Goal: Use online tool/utility: Utilize a website feature to perform a specific function

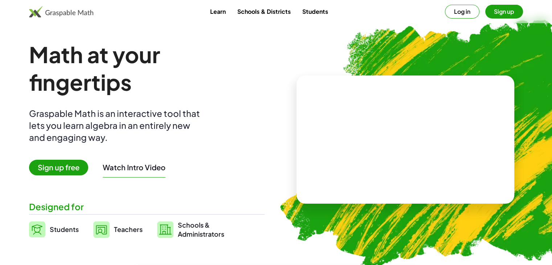
click at [205, 78] on h1 "Math at your fingertips" at bounding box center [144, 68] width 231 height 55
click at [80, 167] on span "Sign up free" at bounding box center [58, 168] width 59 height 16
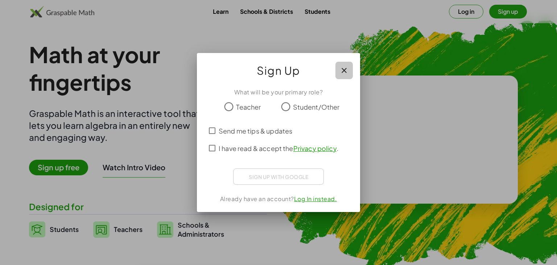
click at [336, 77] on button "button" at bounding box center [344, 70] width 17 height 17
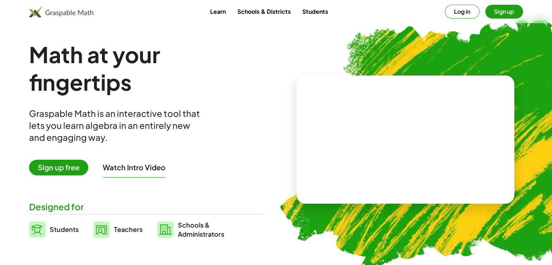
click at [463, 12] on button "Log in" at bounding box center [462, 12] width 34 height 14
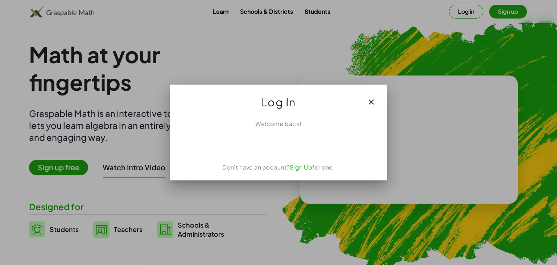
click at [393, 58] on div at bounding box center [278, 132] width 557 height 265
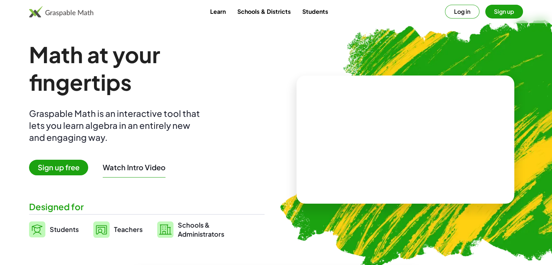
click at [493, 19] on div "Learn Schools & Districts Students Log in Sign up" at bounding box center [276, 11] width 552 height 23
click at [495, 16] on button "Sign up" at bounding box center [504, 12] width 38 height 14
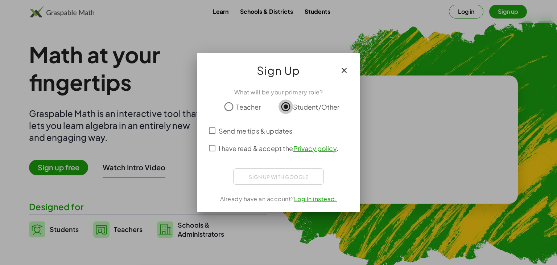
click at [267, 80] on div "Sign Up What will be your primary role? Teacher Student/Other Send me tips & up…" at bounding box center [278, 132] width 163 height 159
drag, startPoint x: 267, startPoint y: 80, endPoint x: 253, endPoint y: 60, distance: 25.3
drag, startPoint x: 253, startPoint y: 60, endPoint x: 245, endPoint y: 51, distance: 11.3
drag, startPoint x: 245, startPoint y: 51, endPoint x: 242, endPoint y: 48, distance: 4.1
drag, startPoint x: 242, startPoint y: 48, endPoint x: 210, endPoint y: 119, distance: 77.8
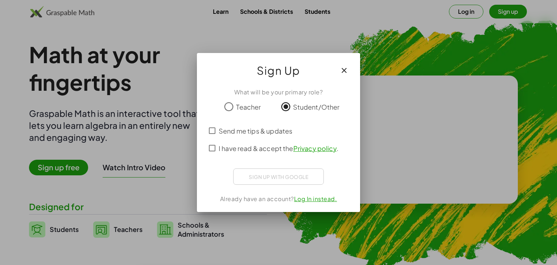
click at [210, 119] on div at bounding box center [279, 118] width 146 height 8
click at [348, 67] on icon "button" at bounding box center [344, 70] width 9 height 9
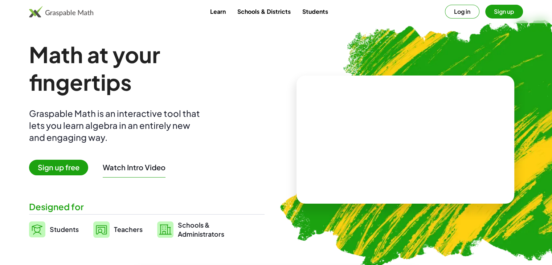
click at [52, 170] on span "Sign up free" at bounding box center [58, 168] width 59 height 16
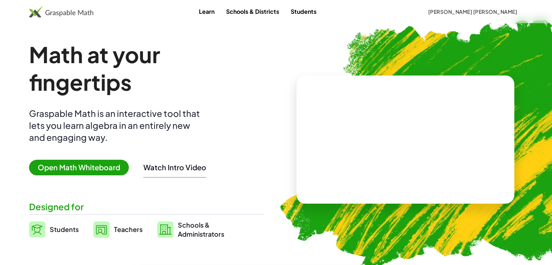
click at [330, 147] on div at bounding box center [405, 139] width 218 height 128
click at [99, 164] on span "Open Math Whiteboard" at bounding box center [79, 168] width 100 height 16
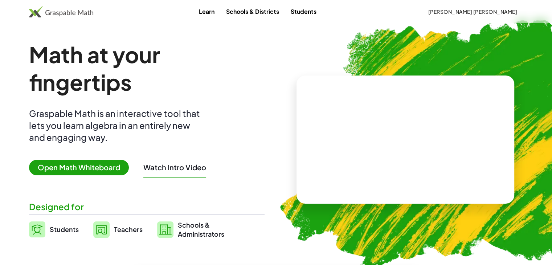
click at [99, 167] on span "Open Math Whiteboard" at bounding box center [79, 168] width 100 height 16
click at [112, 163] on span "Open Math Whiteboard" at bounding box center [79, 168] width 100 height 16
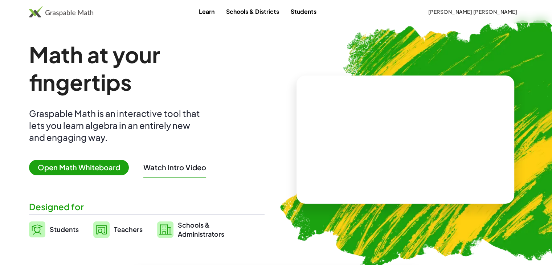
click at [112, 163] on span "Open Math Whiteboard" at bounding box center [79, 168] width 100 height 16
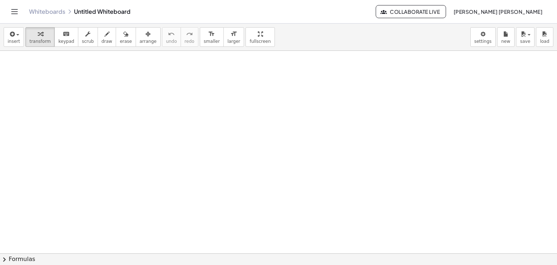
scroll to position [47, 0]
click at [179, 82] on div at bounding box center [278, 230] width 557 height 452
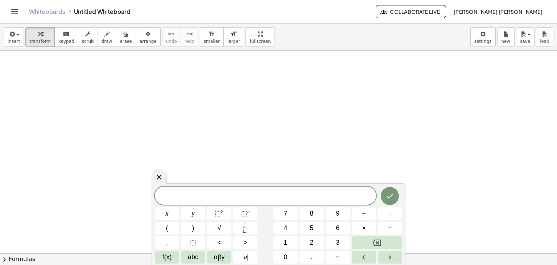
drag, startPoint x: 179, startPoint y: 82, endPoint x: 205, endPoint y: 185, distance: 106.4
click at [205, 185] on body "Graspable Math Activities Whiteboards Classes Account v1.30.1 | Privacy policy …" at bounding box center [278, 132] width 557 height 265
click at [286, 210] on span "7" at bounding box center [286, 214] width 4 height 10
click at [172, 213] on button "x" at bounding box center [167, 213] width 24 height 13
click at [379, 210] on button "–" at bounding box center [390, 213] width 24 height 13
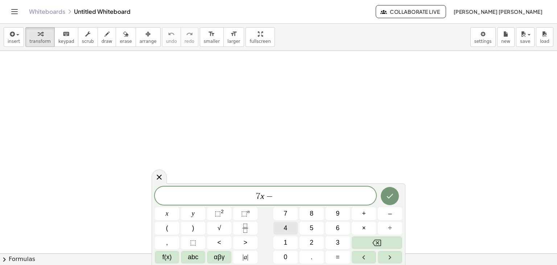
click at [287, 229] on span "4" at bounding box center [286, 228] width 4 height 10
click at [196, 211] on button "y" at bounding box center [193, 213] width 24 height 13
click at [391, 259] on icon "Right arrow" at bounding box center [390, 257] width 9 height 9
click at [360, 254] on icon "Left arrow" at bounding box center [364, 257] width 9 height 9
click at [390, 255] on icon "Right arrow" at bounding box center [390, 257] width 9 height 9
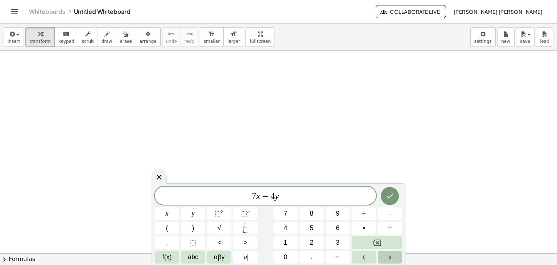
click at [394, 262] on button "Right arrow" at bounding box center [390, 257] width 24 height 13
click at [388, 196] on icon "Done" at bounding box center [390, 196] width 9 height 9
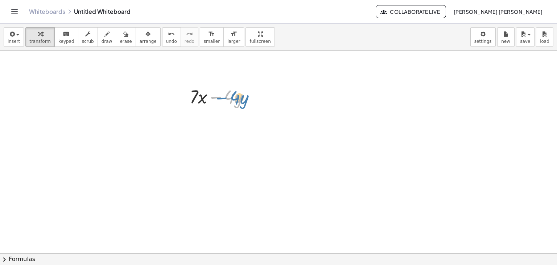
drag, startPoint x: 208, startPoint y: 97, endPoint x: 196, endPoint y: 94, distance: 11.6
click at [196, 94] on div at bounding box center [222, 96] width 73 height 25
click at [293, 122] on div at bounding box center [278, 230] width 557 height 452
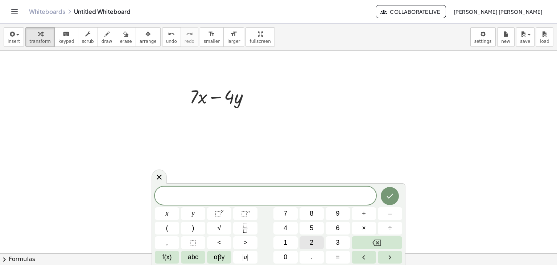
click at [303, 243] on button "2" at bounding box center [312, 242] width 24 height 13
click at [173, 212] on button "x" at bounding box center [167, 213] width 24 height 13
click at [389, 212] on span "–" at bounding box center [390, 214] width 4 height 10
click at [285, 228] on span "4" at bounding box center [286, 228] width 4 height 10
click at [193, 214] on span "y" at bounding box center [193, 214] width 3 height 10
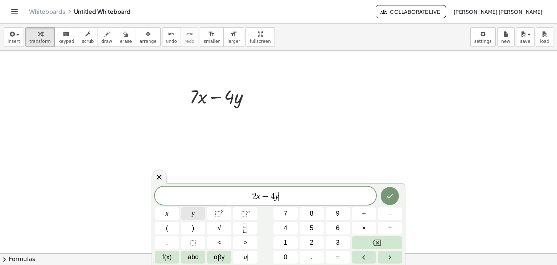
click at [193, 214] on span "y" at bounding box center [193, 214] width 3 height 10
click at [247, 103] on div at bounding box center [222, 96] width 73 height 25
click at [251, 101] on div at bounding box center [222, 96] width 73 height 25
click at [388, 196] on icon "Done" at bounding box center [390, 196] width 9 height 9
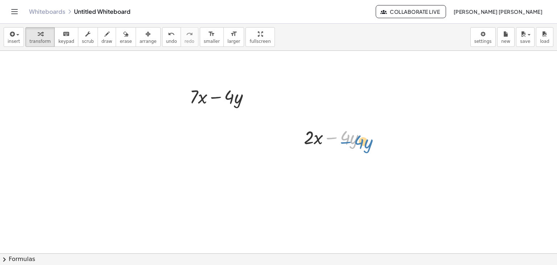
drag, startPoint x: 327, startPoint y: 144, endPoint x: 341, endPoint y: 148, distance: 14.4
click at [341, 148] on div at bounding box center [337, 136] width 75 height 25
click at [317, 139] on div at bounding box center [337, 136] width 75 height 25
drag, startPoint x: 333, startPoint y: 138, endPoint x: 334, endPoint y: 142, distance: 4.1
click at [334, 142] on div at bounding box center [337, 136] width 75 height 25
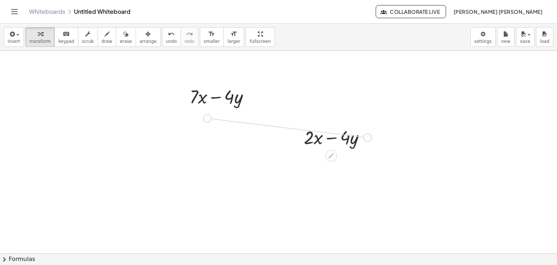
drag, startPoint x: 367, startPoint y: 138, endPoint x: 206, endPoint y: 119, distance: 162.2
click at [206, 119] on div "+ · 7 · x − · 4 · y + · 2 · x − · 4 · y" at bounding box center [278, 230] width 557 height 452
click at [328, 157] on icon at bounding box center [332, 156] width 8 height 8
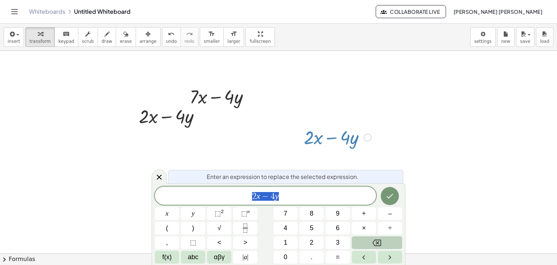
click at [382, 238] on button "Backspace" at bounding box center [377, 242] width 50 height 13
click at [390, 193] on icon "Done" at bounding box center [390, 196] width 9 height 9
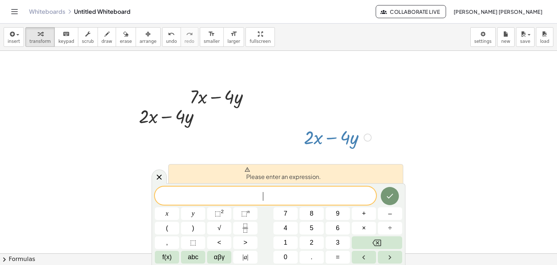
drag, startPoint x: 414, startPoint y: 144, endPoint x: 412, endPoint y: 140, distance: 5.0
click at [412, 140] on div at bounding box center [278, 230] width 557 height 452
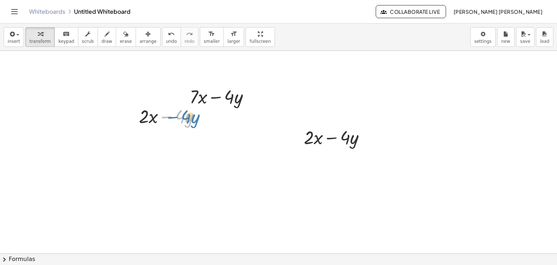
drag, startPoint x: 163, startPoint y: 116, endPoint x: 168, endPoint y: 118, distance: 5.6
click at [168, 118] on div at bounding box center [172, 115] width 75 height 25
drag, startPoint x: 200, startPoint y: 116, endPoint x: 242, endPoint y: 116, distance: 42.1
click at [242, 116] on div "+ · 7 · x − · 4 · y + · 2 · x − · 4 · y + · 2 · x − · 4 · y" at bounding box center [278, 230] width 557 height 452
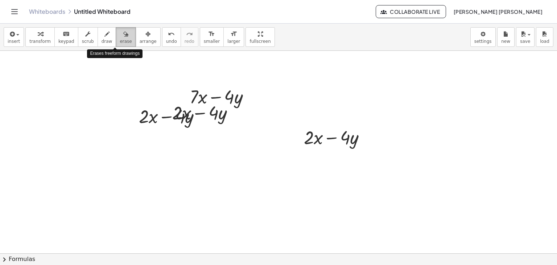
click at [123, 33] on icon "button" at bounding box center [125, 34] width 5 height 9
click at [150, 116] on div at bounding box center [278, 230] width 557 height 452
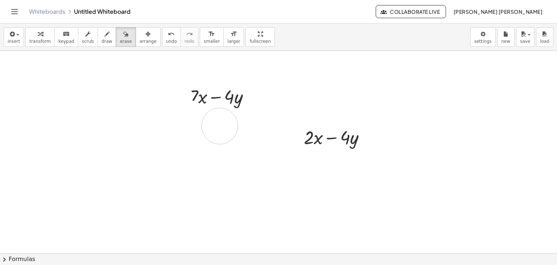
drag, startPoint x: 169, startPoint y: 116, endPoint x: 220, endPoint y: 126, distance: 52.4
click at [220, 126] on div at bounding box center [278, 230] width 557 height 452
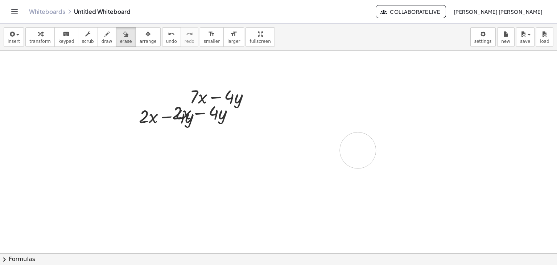
drag, startPoint x: 305, startPoint y: 134, endPoint x: 361, endPoint y: 150, distance: 58.9
click at [361, 150] on div at bounding box center [278, 230] width 557 height 452
drag, startPoint x: 361, startPoint y: 150, endPoint x: 347, endPoint y: 167, distance: 22.7
click at [347, 167] on div at bounding box center [278, 230] width 557 height 452
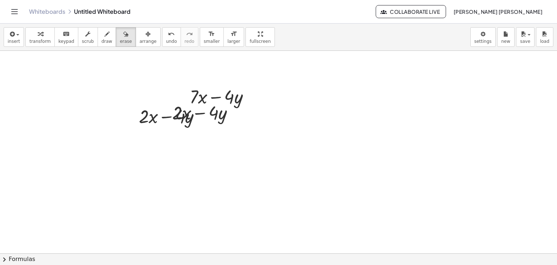
drag, startPoint x: 296, startPoint y: 134, endPoint x: 532, endPoint y: 282, distance: 278.2
click at [532, 265] on html "Graspable Math Activities Whiteboards Classes Account v1.30.1 | Privacy policy …" at bounding box center [278, 132] width 557 height 265
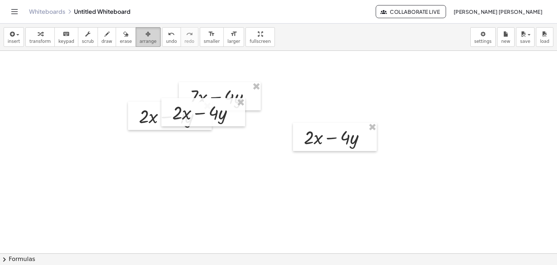
click at [145, 36] on icon "button" at bounding box center [147, 34] width 5 height 9
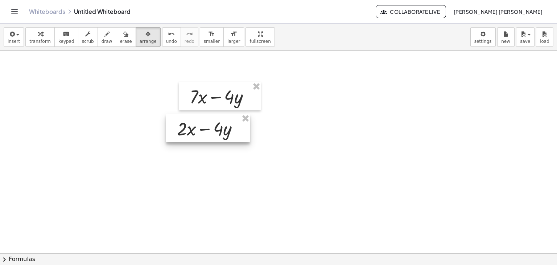
drag, startPoint x: 187, startPoint y: 115, endPoint x: 231, endPoint y: 130, distance: 46.9
click at [231, 130] on div at bounding box center [208, 128] width 84 height 28
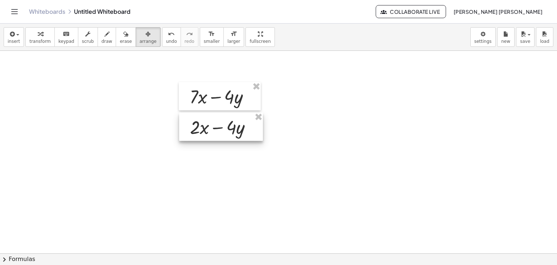
drag, startPoint x: 231, startPoint y: 130, endPoint x: 237, endPoint y: 127, distance: 6.2
click at [237, 127] on div at bounding box center [221, 126] width 84 height 28
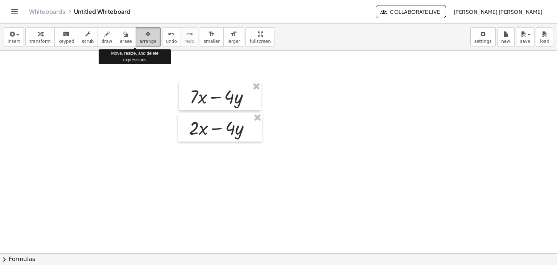
click at [145, 31] on icon "button" at bounding box center [147, 34] width 5 height 9
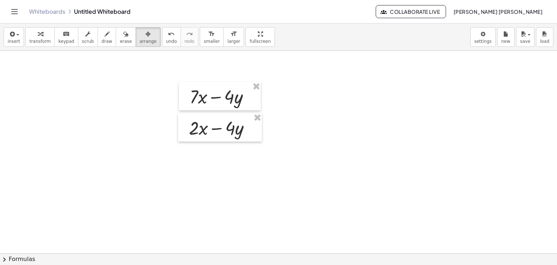
click at [116, 108] on div at bounding box center [278, 230] width 557 height 452
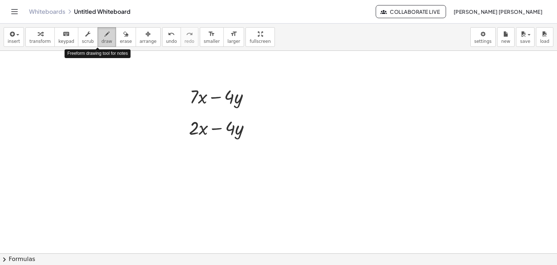
click at [102, 40] on span "draw" at bounding box center [107, 41] width 11 height 5
click at [249, 100] on div at bounding box center [278, 230] width 557 height 452
click at [249, 101] on div at bounding box center [278, 230] width 557 height 452
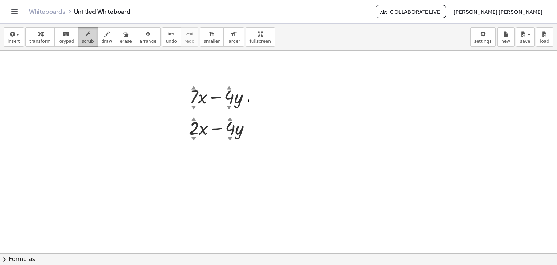
click at [85, 31] on icon "button" at bounding box center [87, 34] width 5 height 9
click at [58, 22] on div "Whiteboards Untitled Whiteboard Collaborate Live [PERSON_NAME] [PERSON_NAME]" at bounding box center [279, 11] width 540 height 23
click at [58, 39] on span "keypad" at bounding box center [66, 41] width 16 height 5
click at [251, 102] on div at bounding box center [222, 96] width 73 height 25
click at [244, 105] on div at bounding box center [222, 96] width 73 height 25
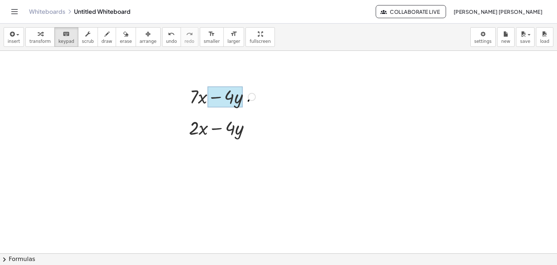
click at [239, 102] on div at bounding box center [226, 96] width 36 height 21
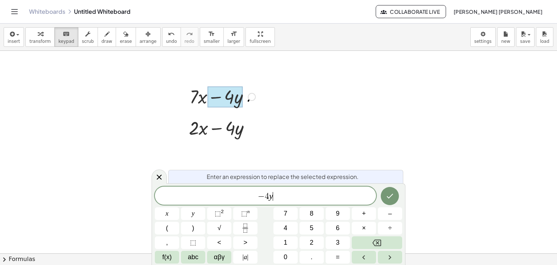
click at [298, 192] on span "− 4 y ​" at bounding box center [265, 196] width 221 height 10
click at [338, 260] on span "=" at bounding box center [338, 257] width 4 height 10
click at [386, 197] on icon "Done" at bounding box center [390, 196] width 9 height 9
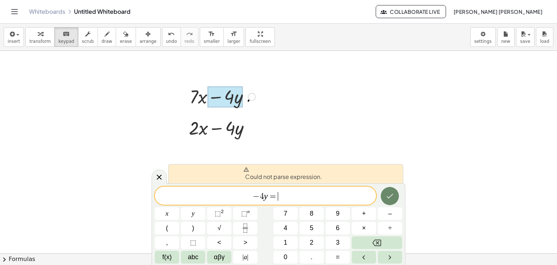
click at [382, 195] on button "Done" at bounding box center [390, 196] width 18 height 18
click at [367, 131] on div at bounding box center [278, 230] width 557 height 452
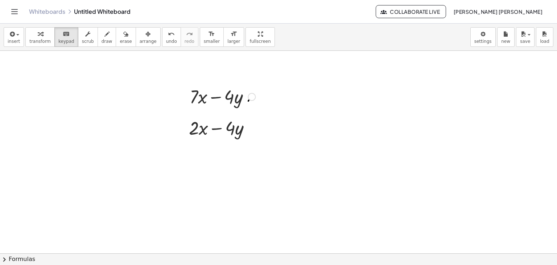
click at [249, 103] on div at bounding box center [222, 96] width 73 height 25
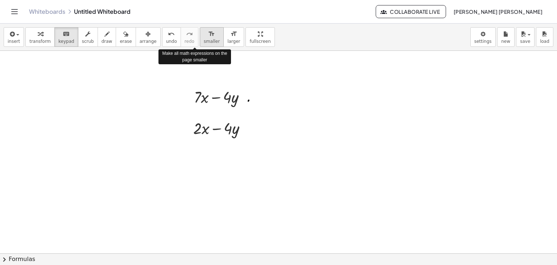
click at [204, 31] on div "format_size" at bounding box center [212, 33] width 16 height 9
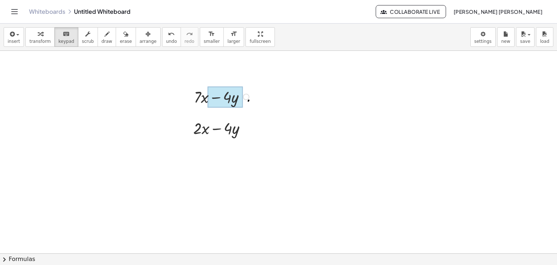
click at [242, 103] on div at bounding box center [226, 96] width 36 height 21
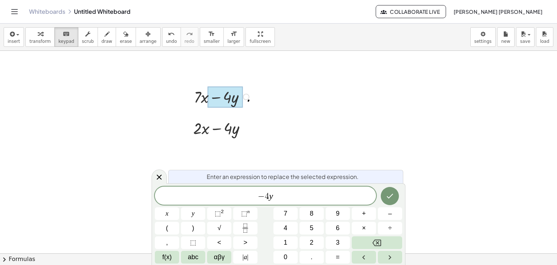
click at [302, 173] on span "Enter an expression to replace the selected expression." at bounding box center [283, 176] width 152 height 9
click at [294, 193] on span "− 4 y" at bounding box center [265, 196] width 221 height 10
click at [328, 251] on button "=" at bounding box center [338, 257] width 24 height 13
click at [381, 198] on button "Done" at bounding box center [390, 196] width 18 height 18
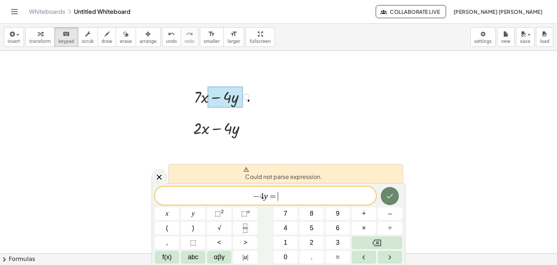
click at [381, 198] on button "Done" at bounding box center [390, 196] width 18 height 18
click at [368, 138] on div at bounding box center [278, 230] width 557 height 452
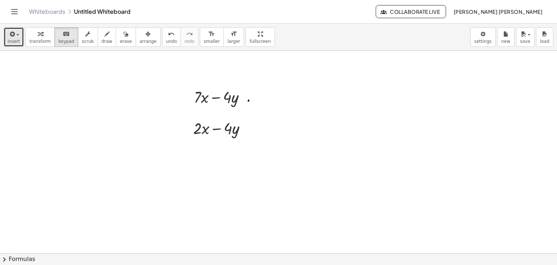
click at [19, 33] on button "insert" at bounding box center [14, 37] width 20 height 20
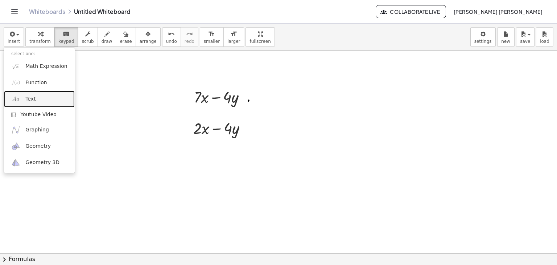
click at [19, 103] on img at bounding box center [15, 98] width 9 height 9
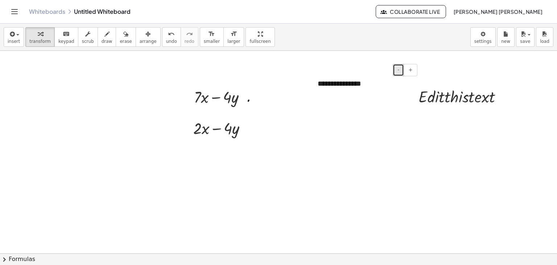
click at [398, 73] on button "-" at bounding box center [398, 70] width 11 height 12
click at [399, 75] on button "-" at bounding box center [398, 70] width 11 height 12
drag, startPoint x: 399, startPoint y: 75, endPoint x: 375, endPoint y: 144, distance: 73.4
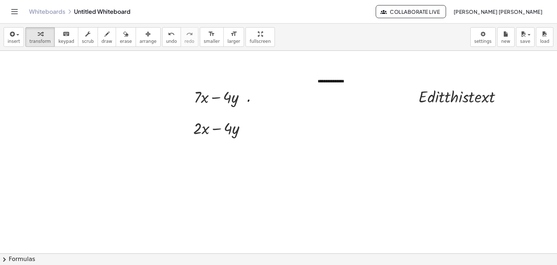
click at [375, 144] on div "**********" at bounding box center [278, 230] width 557 height 452
click at [247, 96] on div at bounding box center [246, 97] width 7 height 7
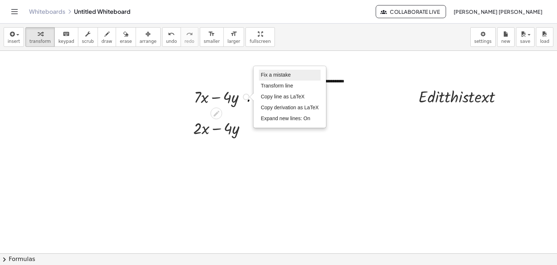
click at [273, 73] on span "Fix a mistake" at bounding box center [276, 75] width 30 height 6
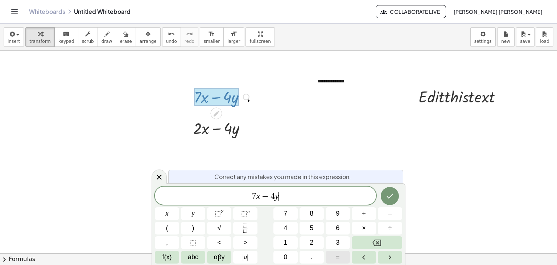
click at [331, 257] on button "=" at bounding box center [338, 257] width 24 height 13
click at [388, 195] on icon "Done" at bounding box center [390, 196] width 9 height 9
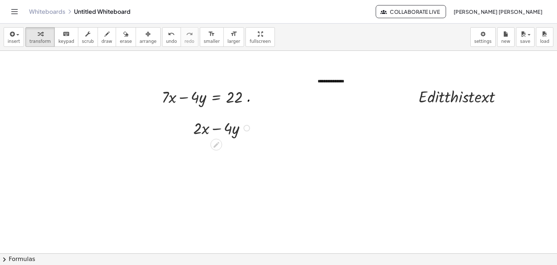
click at [247, 130] on div at bounding box center [246, 128] width 7 height 7
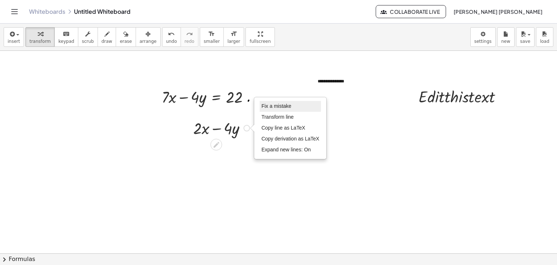
click at [272, 106] on span "Fix a mistake" at bounding box center [277, 106] width 30 height 6
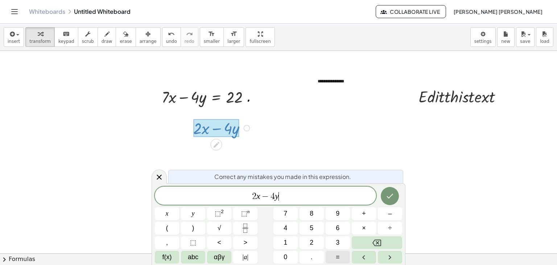
click at [334, 255] on button "=" at bounding box center [338, 257] width 24 height 13
click at [392, 193] on icon "Done" at bounding box center [390, 196] width 9 height 9
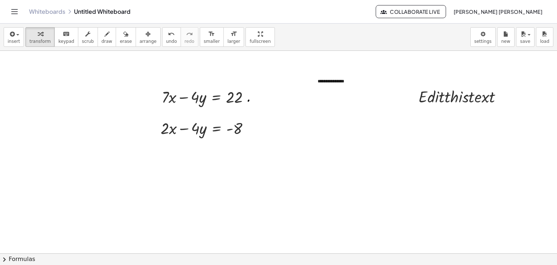
drag, startPoint x: 251, startPoint y: 148, endPoint x: 248, endPoint y: 141, distance: 7.8
click at [248, 141] on div at bounding box center [278, 230] width 557 height 452
click at [200, 98] on div at bounding box center [208, 96] width 101 height 21
drag, startPoint x: 205, startPoint y: 100, endPoint x: 161, endPoint y: 116, distance: 47.3
click at [161, 116] on div "**********" at bounding box center [278, 230] width 557 height 452
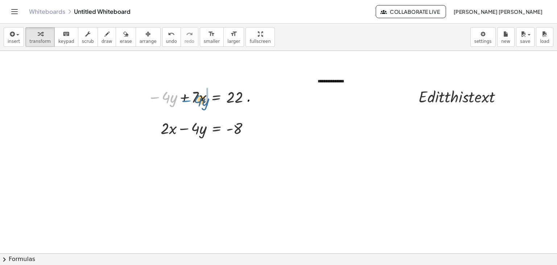
drag, startPoint x: 159, startPoint y: 97, endPoint x: 190, endPoint y: 100, distance: 31.7
click at [190, 100] on div at bounding box center [200, 96] width 113 height 21
drag, startPoint x: 237, startPoint y: 131, endPoint x: 240, endPoint y: 101, distance: 29.9
drag, startPoint x: 236, startPoint y: 123, endPoint x: 197, endPoint y: 93, distance: 49.4
drag, startPoint x: 238, startPoint y: 130, endPoint x: 210, endPoint y: 102, distance: 39.8
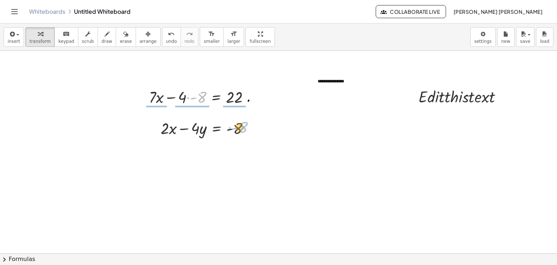
drag, startPoint x: 199, startPoint y: 95, endPoint x: 240, endPoint y: 126, distance: 50.9
drag, startPoint x: 240, startPoint y: 130, endPoint x: 202, endPoint y: 138, distance: 38.6
click at [202, 138] on div "- 8 + · 2 · x − · 4 · y = - 8 Fix a mistake Transform line Copy line as LaTeX C…" at bounding box center [204, 127] width 108 height 25
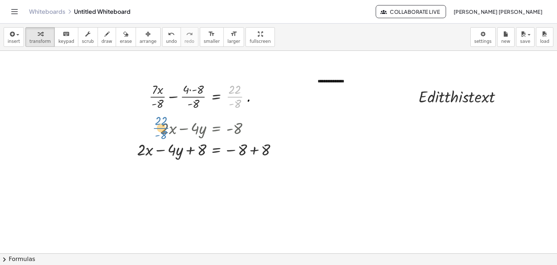
drag, startPoint x: 235, startPoint y: 99, endPoint x: 165, endPoint y: 131, distance: 76.8
drag, startPoint x: 234, startPoint y: 92, endPoint x: 234, endPoint y: 130, distance: 38.5
drag, startPoint x: 234, startPoint y: 99, endPoint x: 237, endPoint y: 130, distance: 30.9
drag, startPoint x: 197, startPoint y: 92, endPoint x: 201, endPoint y: 135, distance: 43.4
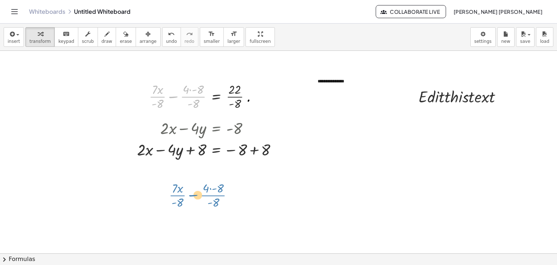
drag, startPoint x: 194, startPoint y: 95, endPoint x: 214, endPoint y: 195, distance: 102.0
click at [214, 195] on div "**********" at bounding box center [278, 230] width 557 height 452
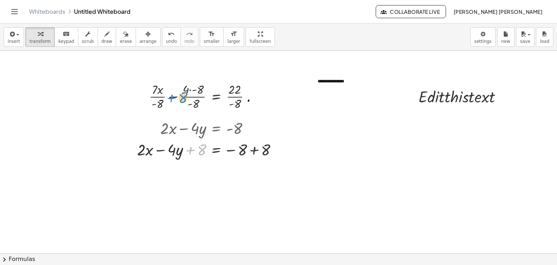
drag, startPoint x: 189, startPoint y: 149, endPoint x: 170, endPoint y: 98, distance: 55.2
click at [170, 98] on div "**********" at bounding box center [278, 230] width 557 height 452
drag, startPoint x: 182, startPoint y: 92, endPoint x: 185, endPoint y: 132, distance: 40.7
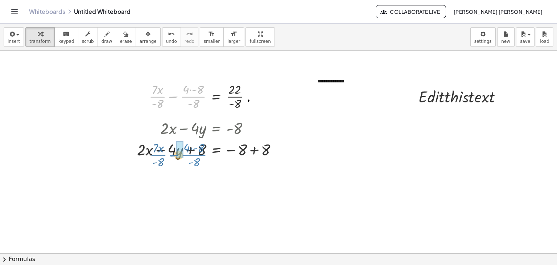
drag, startPoint x: 188, startPoint y: 97, endPoint x: 189, endPoint y: 155, distance: 58.4
click at [189, 155] on div "**********" at bounding box center [278, 230] width 557 height 452
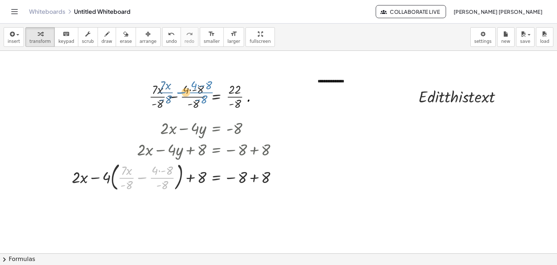
drag, startPoint x: 170, startPoint y: 177, endPoint x: 209, endPoint y: 94, distance: 91.7
click at [209, 94] on div "**********" at bounding box center [278, 230] width 557 height 452
drag, startPoint x: 194, startPoint y: 125, endPoint x: 153, endPoint y: 155, distance: 51.2
click at [216, 128] on div "+ · 2 · x − · 4 · y = - 8 + · 2 · x − · 4 · y + 8 = − 8 + 8 + · 2 · x − · 4 · =…" at bounding box center [216, 128] width 0 height 0
drag, startPoint x: 143, startPoint y: 150, endPoint x: 144, endPoint y: 138, distance: 12.7
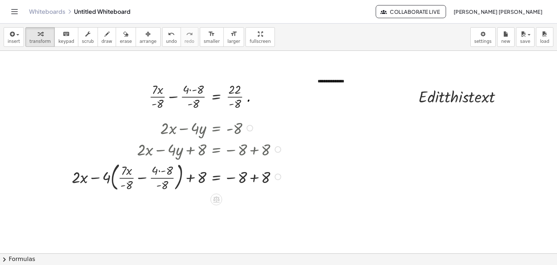
drag, startPoint x: 144, startPoint y: 138, endPoint x: 141, endPoint y: 149, distance: 12.4
click at [141, 149] on div at bounding box center [177, 148] width 219 height 21
drag, startPoint x: 141, startPoint y: 149, endPoint x: 152, endPoint y: 144, distance: 12.3
click at [152, 144] on div at bounding box center [177, 148] width 219 height 21
click at [148, 147] on div at bounding box center [177, 148] width 219 height 21
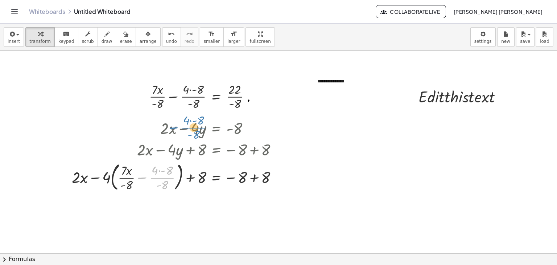
drag, startPoint x: 159, startPoint y: 176, endPoint x: 192, endPoint y: 128, distance: 57.5
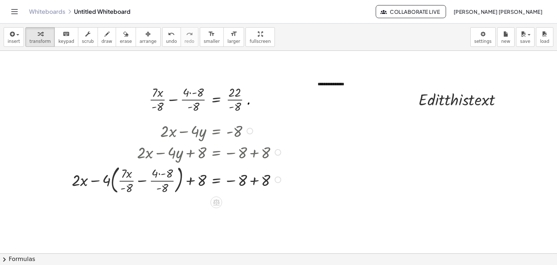
scroll to position [0, 0]
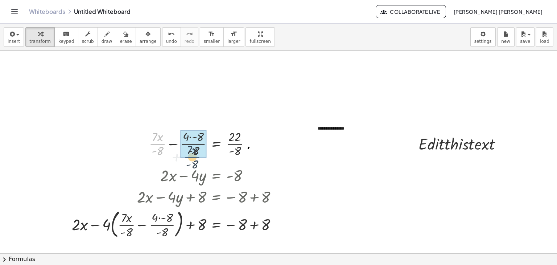
drag, startPoint x: 152, startPoint y: 144, endPoint x: 191, endPoint y: 157, distance: 40.6
click at [191, 157] on div at bounding box center [202, 143] width 115 height 31
click at [194, 172] on div at bounding box center [177, 174] width 219 height 21
drag, startPoint x: 196, startPoint y: 134, endPoint x: 239, endPoint y: 135, distance: 43.6
click at [239, 135] on div at bounding box center [207, 143] width 105 height 31
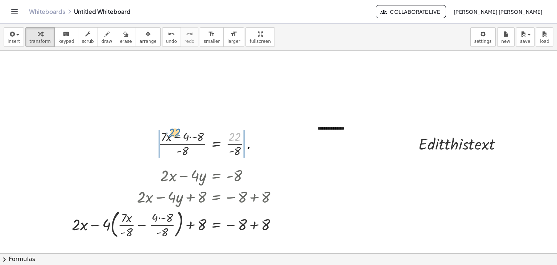
drag, startPoint x: 238, startPoint y: 139, endPoint x: 179, endPoint y: 135, distance: 59.3
click at [179, 135] on div at bounding box center [207, 143] width 105 height 31
drag, startPoint x: 152, startPoint y: 135, endPoint x: 209, endPoint y: 130, distance: 56.8
click at [209, 130] on div at bounding box center [207, 143] width 147 height 31
drag, startPoint x: 151, startPoint y: 134, endPoint x: 268, endPoint y: 141, distance: 117.1
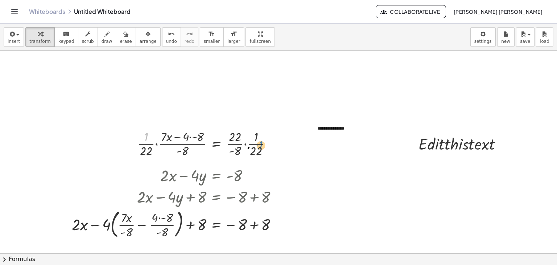
click at [268, 141] on div at bounding box center [207, 143] width 147 height 31
drag, startPoint x: 241, startPoint y: 139, endPoint x: 154, endPoint y: 160, distance: 89.4
click at [154, 160] on div "+ · 7 · x − · 4 · y = 22 − · 4 · y + · 7 · x = 22 + · 7 · x − · 4 · y = 22 + · …" at bounding box center [193, 143] width 132 height 35
drag, startPoint x: 145, startPoint y: 148, endPoint x: 228, endPoint y: 147, distance: 82.7
click at [228, 147] on div at bounding box center [197, 143] width 126 height 31
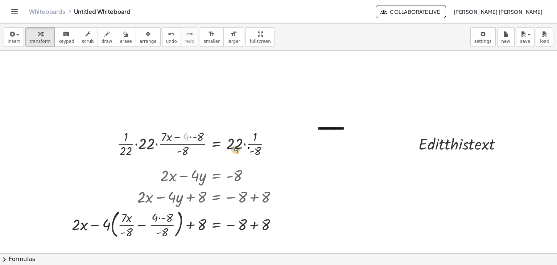
drag, startPoint x: 183, startPoint y: 131, endPoint x: 233, endPoint y: 140, distance: 50.9
click at [233, 140] on div at bounding box center [197, 143] width 167 height 31
drag, startPoint x: 160, startPoint y: 233, endPoint x: 170, endPoint y: 183, distance: 51.3
click at [166, 42] on span "undo" at bounding box center [171, 41] width 11 height 5
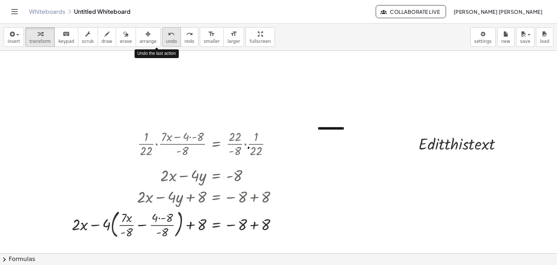
click at [166, 42] on span "undo" at bounding box center [171, 41] width 11 height 5
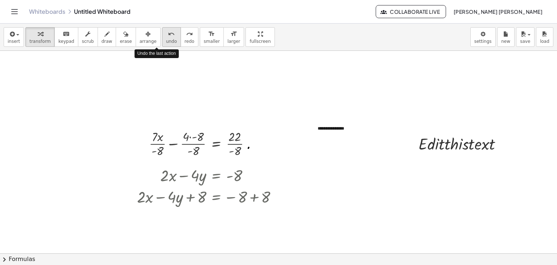
click at [166, 42] on span "undo" at bounding box center [171, 41] width 11 height 5
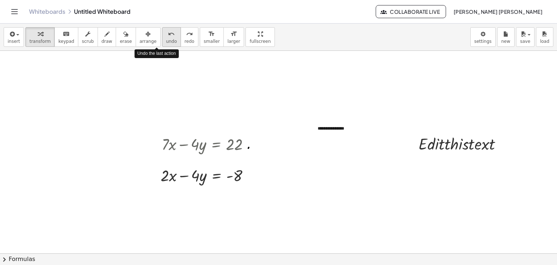
click at [166, 42] on span "undo" at bounding box center [171, 41] width 11 height 5
click at [166, 41] on span "undo" at bounding box center [171, 41] width 11 height 5
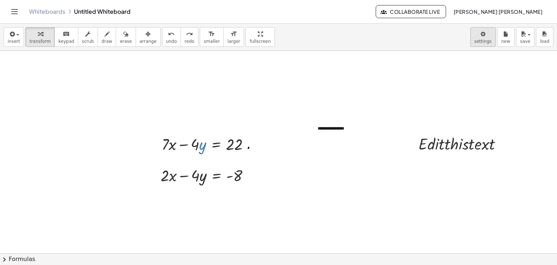
click at [476, 37] on body "**********" at bounding box center [278, 132] width 557 height 265
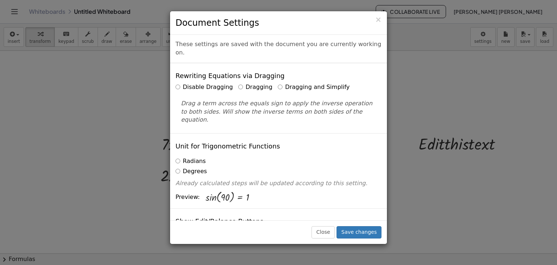
click at [295, 83] on label "Dragging and Simplify" at bounding box center [314, 87] width 72 height 8
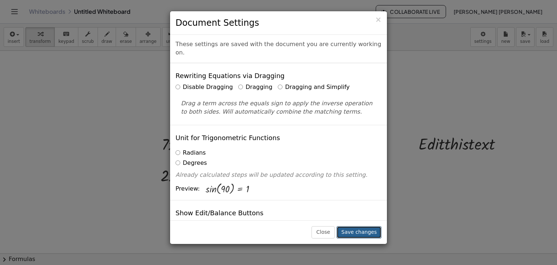
click at [357, 227] on button "Save changes" at bounding box center [359, 232] width 45 height 12
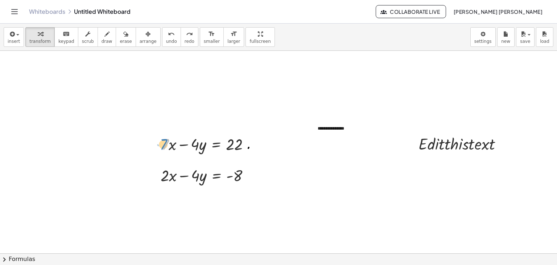
click at [167, 140] on div at bounding box center [208, 143] width 101 height 21
drag, startPoint x: 444, startPoint y: 147, endPoint x: 378, endPoint y: 101, distance: 80.4
drag, startPoint x: 328, startPoint y: 127, endPoint x: 348, endPoint y: 112, distance: 25.1
click at [348, 118] on div "**********" at bounding box center [365, 128] width 109 height 21
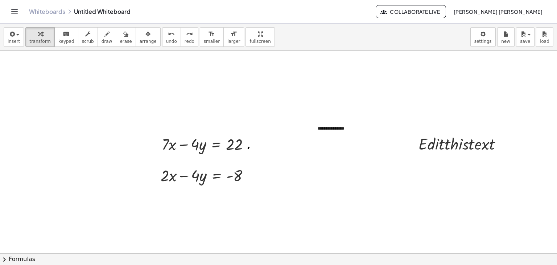
drag, startPoint x: 445, startPoint y: 151, endPoint x: 441, endPoint y: 122, distance: 28.5
drag, startPoint x: 441, startPoint y: 122, endPoint x: 440, endPoint y: 132, distance: 10.2
click at [440, 132] on div at bounding box center [463, 142] width 97 height 21
drag, startPoint x: 459, startPoint y: 141, endPoint x: 443, endPoint y: 143, distance: 16.8
click at [443, 143] on div at bounding box center [463, 142] width 97 height 21
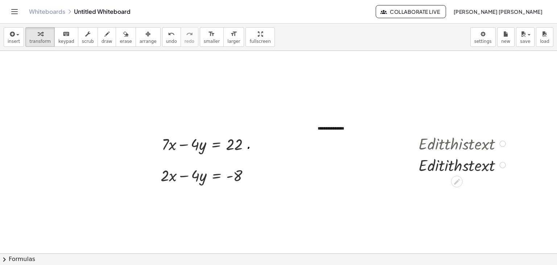
drag, startPoint x: 454, startPoint y: 139, endPoint x: 436, endPoint y: 150, distance: 21.0
click at [436, 150] on div at bounding box center [463, 142] width 97 height 21
drag, startPoint x: 437, startPoint y: 163, endPoint x: 483, endPoint y: 164, distance: 46.1
click at [483, 164] on div at bounding box center [463, 164] width 97 height 21
drag, startPoint x: 433, startPoint y: 163, endPoint x: 480, endPoint y: 167, distance: 48.1
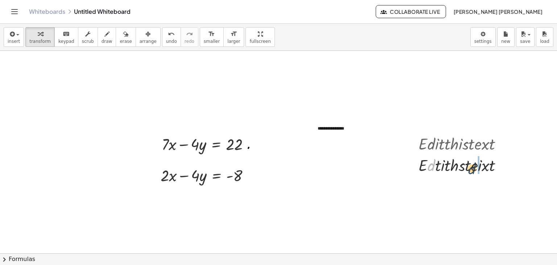
click at [480, 167] on div at bounding box center [463, 164] width 97 height 21
drag, startPoint x: 427, startPoint y: 159, endPoint x: 466, endPoint y: 173, distance: 42.0
click at [466, 173] on div at bounding box center [463, 164] width 97 height 21
drag, startPoint x: 453, startPoint y: 163, endPoint x: 416, endPoint y: 156, distance: 37.6
click at [416, 156] on div "· E · d · i · t · t · h · i · s · t · e · x · t · E · d · i · t · i · t · h · s…" at bounding box center [459, 154] width 103 height 46
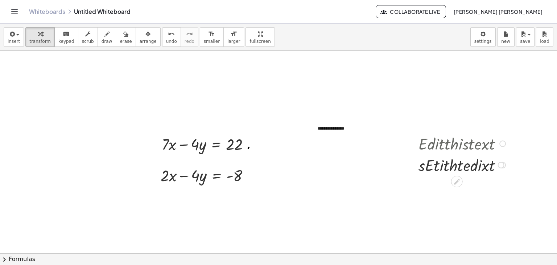
drag, startPoint x: 433, startPoint y: 159, endPoint x: 422, endPoint y: 163, distance: 11.1
drag, startPoint x: 422, startPoint y: 163, endPoint x: 428, endPoint y: 164, distance: 6.3
drag, startPoint x: 428, startPoint y: 164, endPoint x: 409, endPoint y: 171, distance: 19.9
drag, startPoint x: 409, startPoint y: 171, endPoint x: 417, endPoint y: 171, distance: 8.0
drag, startPoint x: 417, startPoint y: 171, endPoint x: 422, endPoint y: 168, distance: 5.5
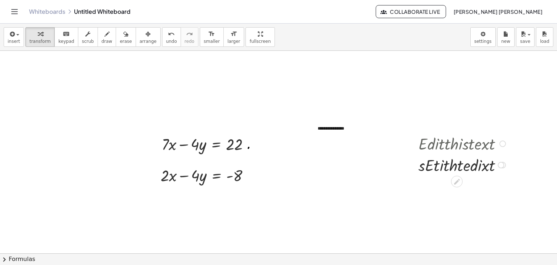
click at [422, 168] on div at bounding box center [463, 164] width 97 height 21
drag, startPoint x: 429, startPoint y: 164, endPoint x: 421, endPoint y: 165, distance: 7.6
drag, startPoint x: 421, startPoint y: 165, endPoint x: 427, endPoint y: 165, distance: 6.5
click at [427, 165] on div at bounding box center [463, 164] width 97 height 21
drag, startPoint x: 427, startPoint y: 165, endPoint x: 408, endPoint y: 168, distance: 19.9
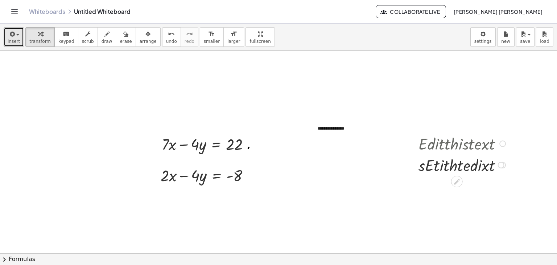
drag, startPoint x: 408, startPoint y: 168, endPoint x: 11, endPoint y: 41, distance: 417.1
click at [11, 41] on span "insert" at bounding box center [14, 41] width 12 height 5
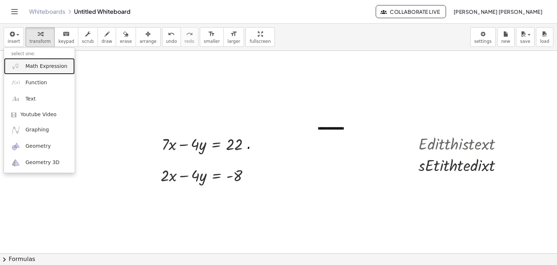
click at [38, 70] on link "Math Expression" at bounding box center [39, 66] width 71 height 16
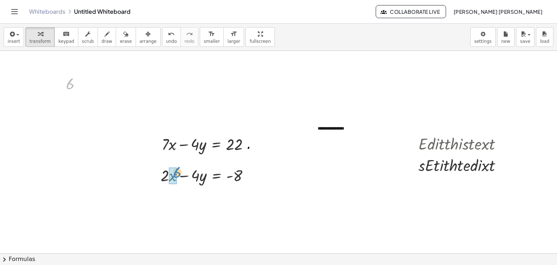
drag, startPoint x: 71, startPoint y: 88, endPoint x: 178, endPoint y: 180, distance: 140.7
click at [168, 195] on div at bounding box center [206, 195] width 106 height 21
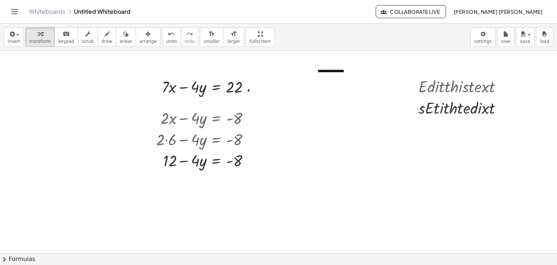
scroll to position [56, 0]
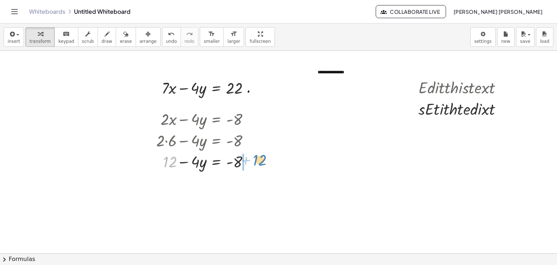
drag, startPoint x: 164, startPoint y: 163, endPoint x: 253, endPoint y: 161, distance: 88.9
click at [253, 161] on div at bounding box center [206, 160] width 106 height 21
click at [218, 183] on div at bounding box center [222, 182] width 139 height 21
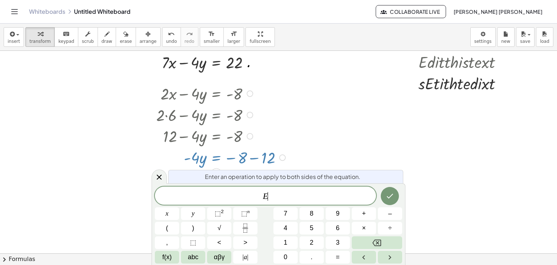
scroll to position [86, 0]
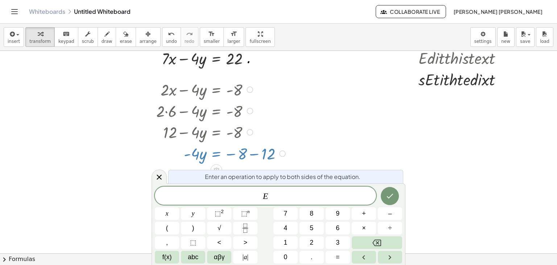
click at [309, 156] on div at bounding box center [278, 191] width 557 height 452
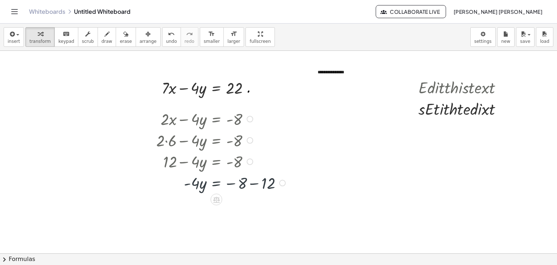
scroll to position [56, 0]
drag, startPoint x: 268, startPoint y: 184, endPoint x: 210, endPoint y: 210, distance: 63.3
drag, startPoint x: 246, startPoint y: 179, endPoint x: 254, endPoint y: 182, distance: 8.8
click at [254, 182] on div at bounding box center [222, 182] width 139 height 21
click at [252, 186] on div at bounding box center [222, 182] width 139 height 21
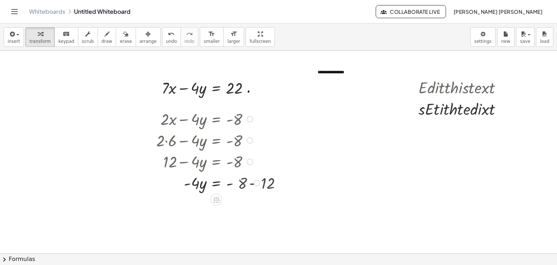
click at [252, 186] on div at bounding box center [209, 182] width 113 height 21
drag, startPoint x: 198, startPoint y: 205, endPoint x: 218, endPoint y: 224, distance: 27.7
click at [218, 224] on div "**********" at bounding box center [278, 221] width 557 height 452
drag, startPoint x: 196, startPoint y: 207, endPoint x: 247, endPoint y: 225, distance: 53.7
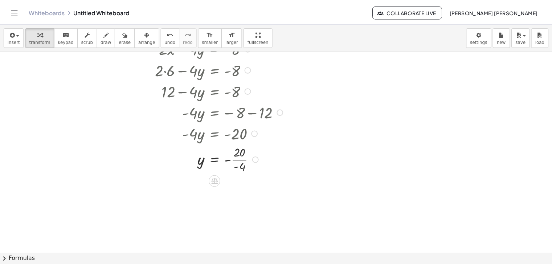
scroll to position [128, 0]
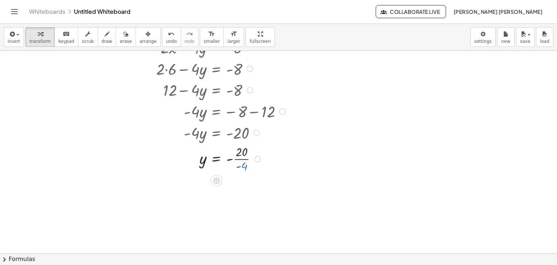
click at [241, 170] on div at bounding box center [222, 158] width 139 height 31
click at [241, 171] on div at bounding box center [222, 158] width 139 height 31
click at [213, 180] on icon at bounding box center [217, 181] width 8 height 8
click at [212, 180] on div "×" at bounding box center [217, 181] width 12 height 12
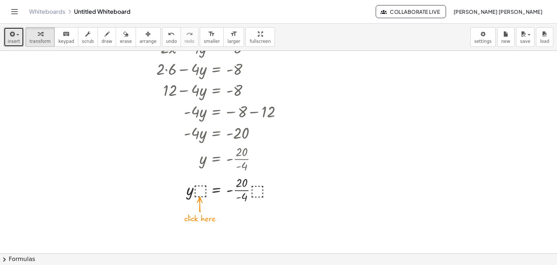
click at [11, 36] on icon "button" at bounding box center [11, 34] width 7 height 9
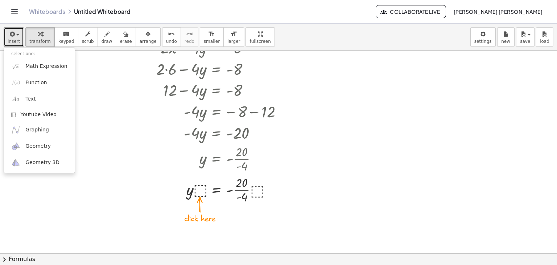
click at [89, 79] on div at bounding box center [278, 149] width 557 height 452
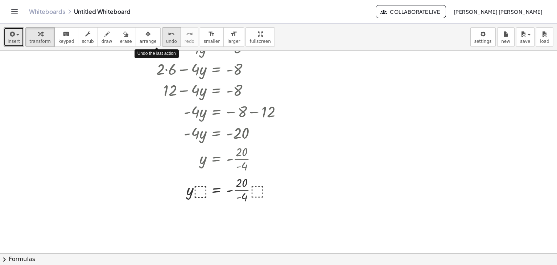
click at [166, 35] on div "undo" at bounding box center [171, 33] width 11 height 9
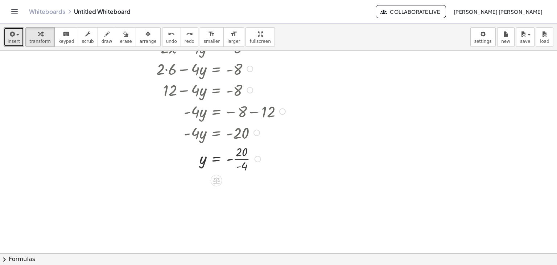
click at [245, 160] on div at bounding box center [222, 158] width 112 height 31
click at [245, 160] on div at bounding box center [222, 158] width 139 height 21
click at [235, 189] on div at bounding box center [222, 184] width 139 height 21
click at [519, 11] on span "[PERSON_NAME] [PERSON_NAME]" at bounding box center [498, 11] width 89 height 7
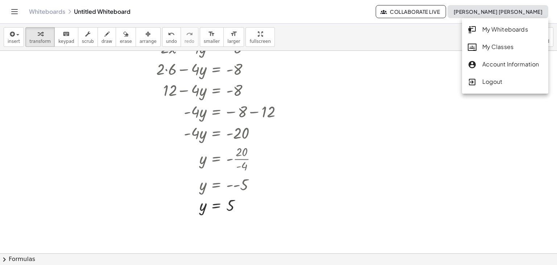
drag, startPoint x: 483, startPoint y: 80, endPoint x: 303, endPoint y: 38, distance: 184.9
click at [483, 80] on div "Logout" at bounding box center [505, 81] width 75 height 9
